Goal: Use online tool/utility: Utilize a website feature to perform a specific function

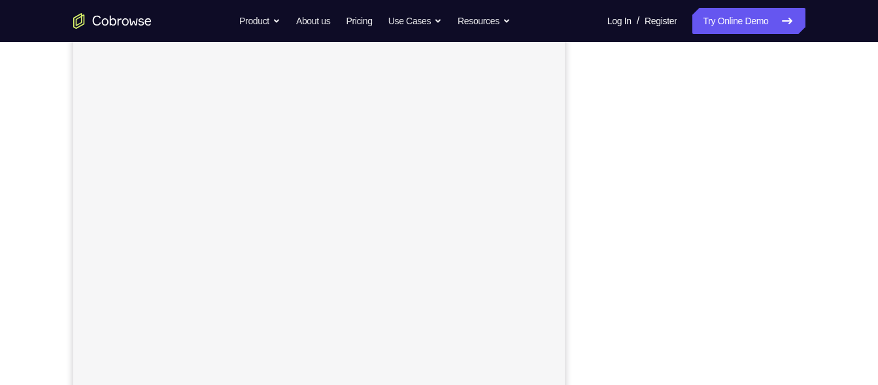
scroll to position [203, 0]
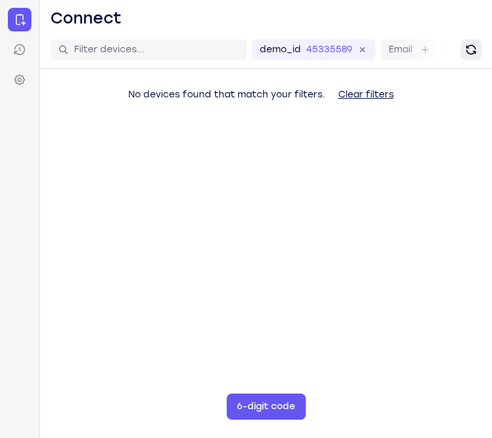
click at [478, 58] on button "Refresh" at bounding box center [470, 49] width 21 height 21
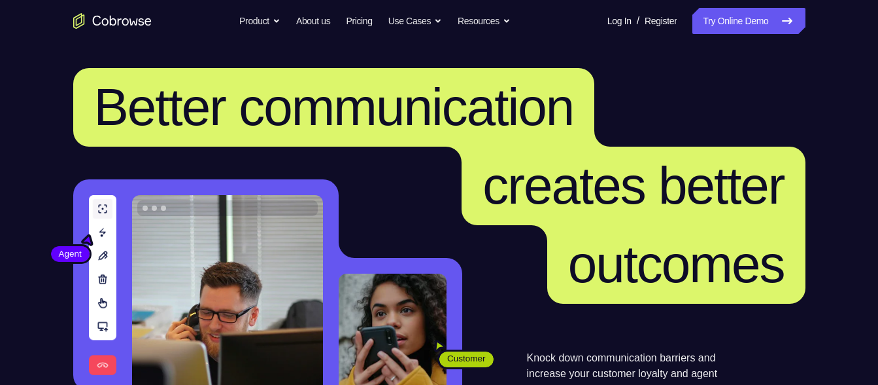
click at [762, 24] on link "Try Online Demo" at bounding box center [749, 21] width 112 height 26
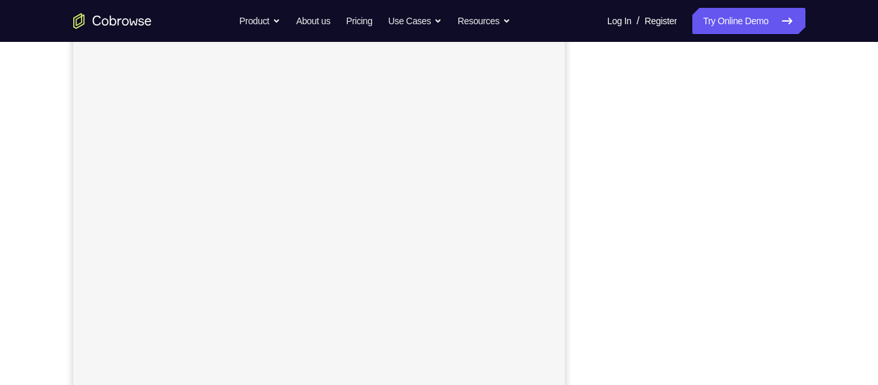
scroll to position [214, 0]
